Goal: Information Seeking & Learning: Learn about a topic

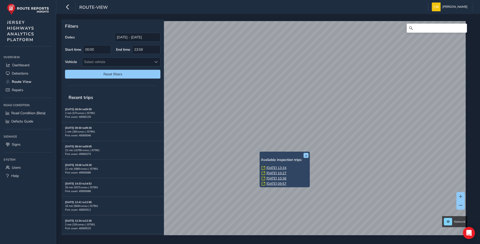
click at [277, 168] on link "[DATE] 13:34" at bounding box center [276, 168] width 20 height 5
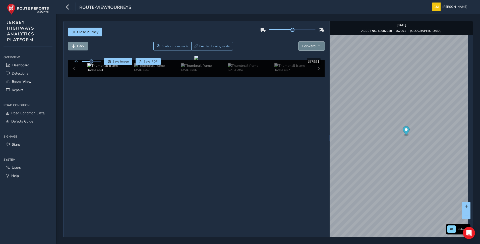
click at [312, 46] on span "Forward" at bounding box center [308, 46] width 13 height 5
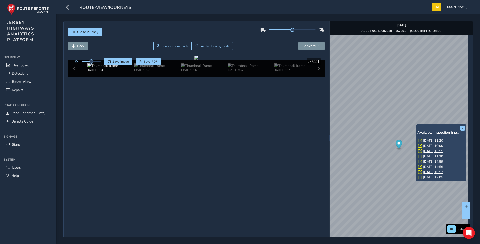
click at [431, 141] on link "[DATE] 11:20" at bounding box center [433, 140] width 20 height 5
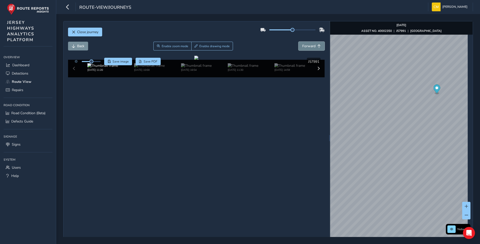
click at [317, 46] on span "Forward" at bounding box center [319, 46] width 4 height 4
click at [313, 45] on button "Forward" at bounding box center [311, 46] width 26 height 9
click at [313, 44] on button "Forward" at bounding box center [311, 46] width 26 height 9
click at [85, 32] on span "Close journey" at bounding box center [87, 32] width 21 height 5
